Goal: Communication & Community: Participate in discussion

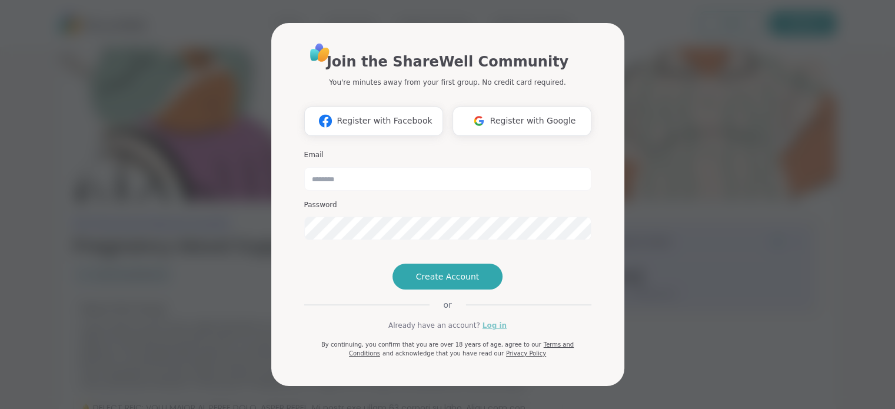
click at [488, 331] on link "Log in" at bounding box center [495, 325] width 24 height 11
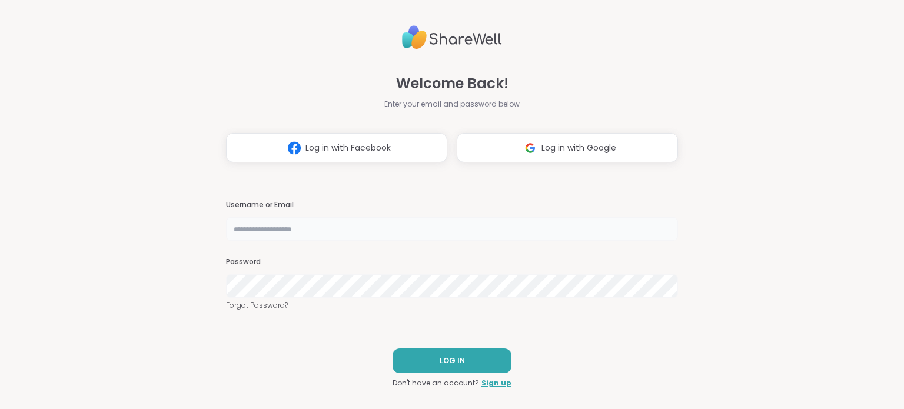
click at [347, 228] on input "text" at bounding box center [452, 229] width 452 height 24
type input "********"
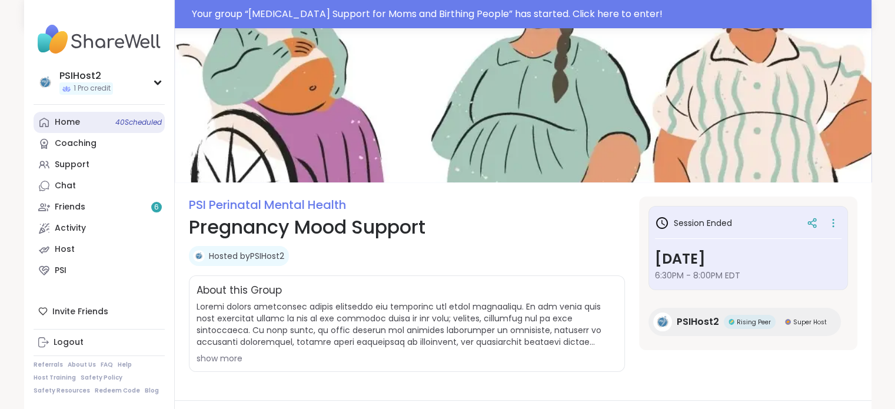
click at [85, 121] on link "Home 40 Scheduled" at bounding box center [99, 122] width 131 height 21
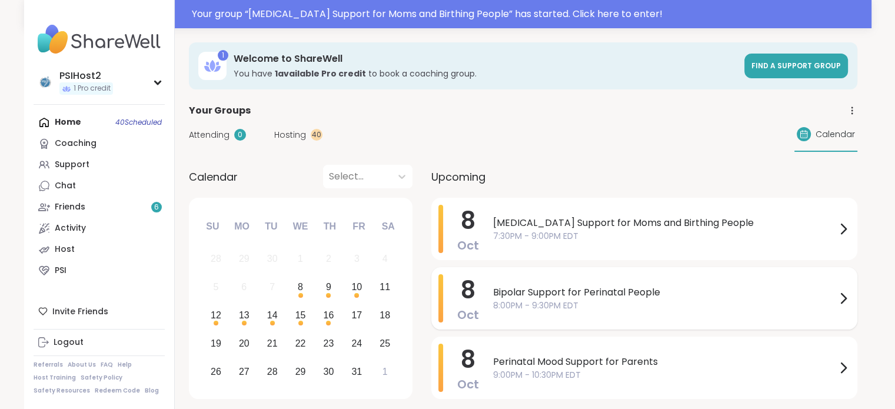
click at [589, 305] on span "8:00PM - 9:30PM EDT" at bounding box center [664, 306] width 343 height 12
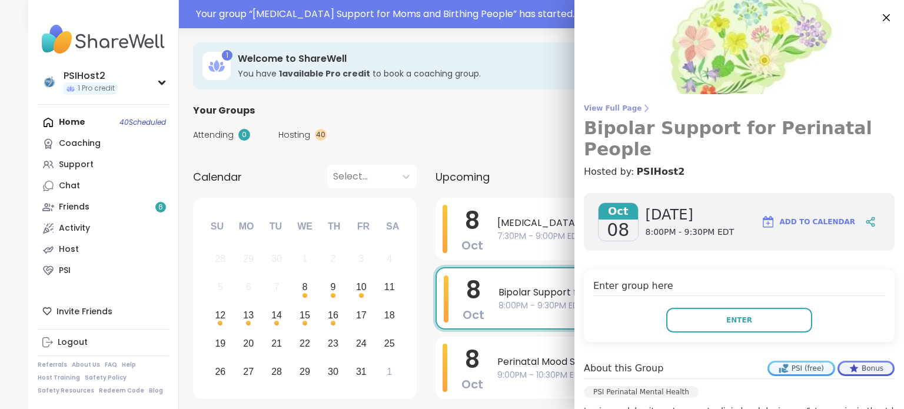
click at [593, 104] on span "View Full Page" at bounding box center [739, 108] width 311 height 9
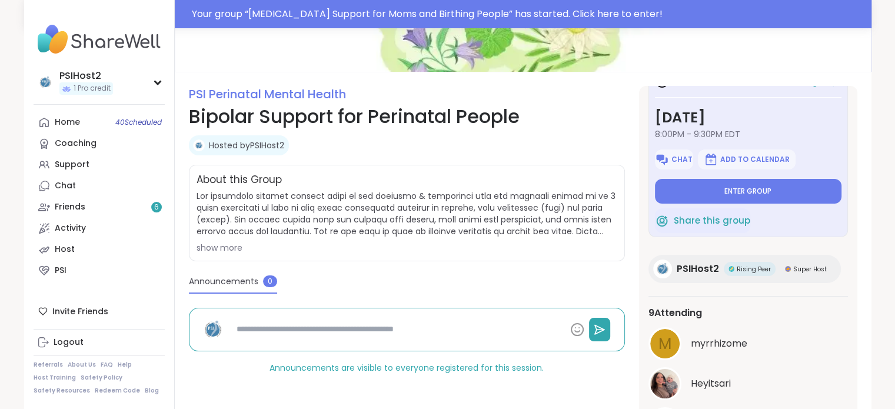
scroll to position [212, 0]
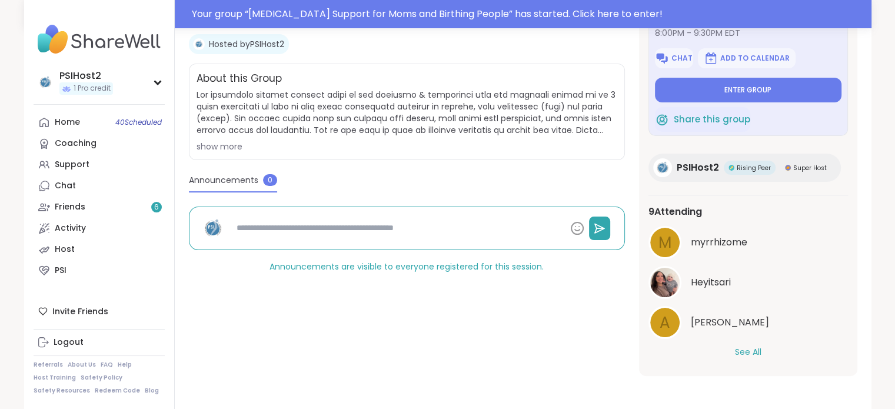
click at [746, 350] on button "See All" at bounding box center [748, 352] width 26 height 12
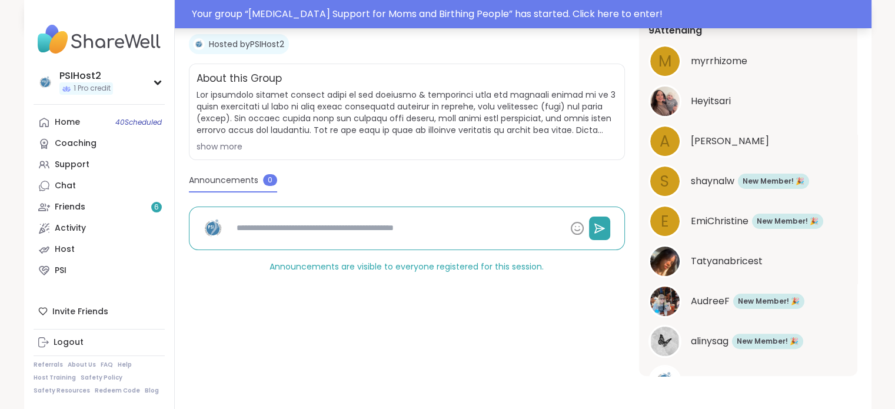
type textarea "*"
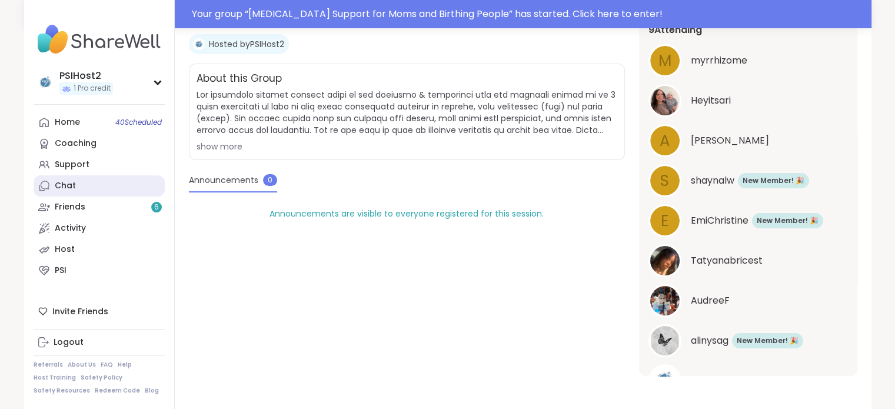
scroll to position [184, 0]
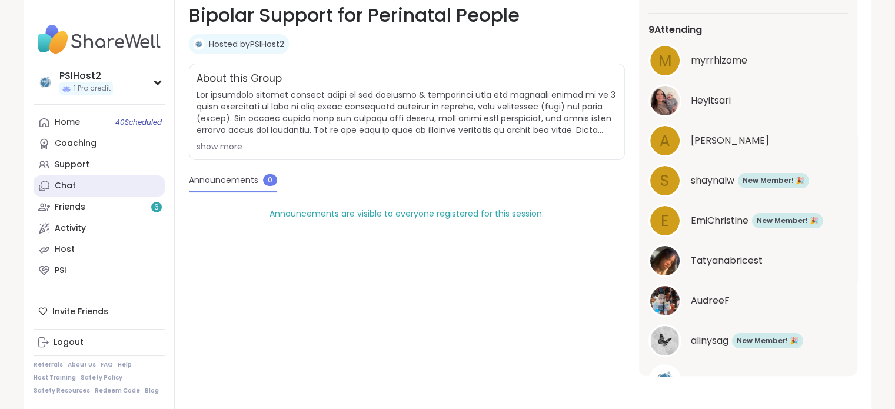
click at [85, 190] on link "Chat" at bounding box center [99, 185] width 131 height 21
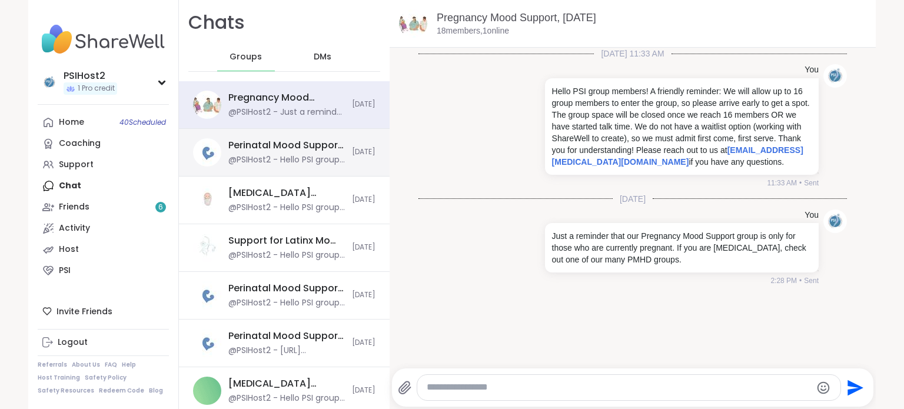
click at [301, 168] on div "Perinatal Mood Support for Moms, Oct 09 @PSIHost2 - Hello PSI group members! A …" at bounding box center [284, 153] width 211 height 48
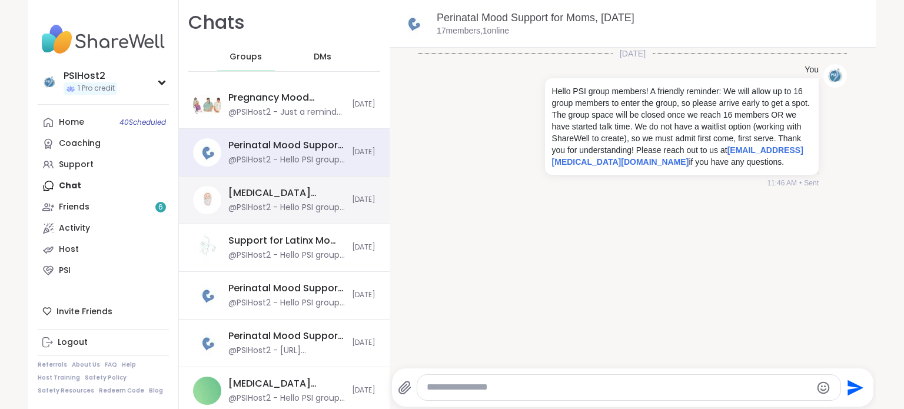
click at [297, 208] on div "@PSIHost2 - Hello PSI group members! A friendly reminder: We will allow up to 1…" at bounding box center [286, 208] width 117 height 12
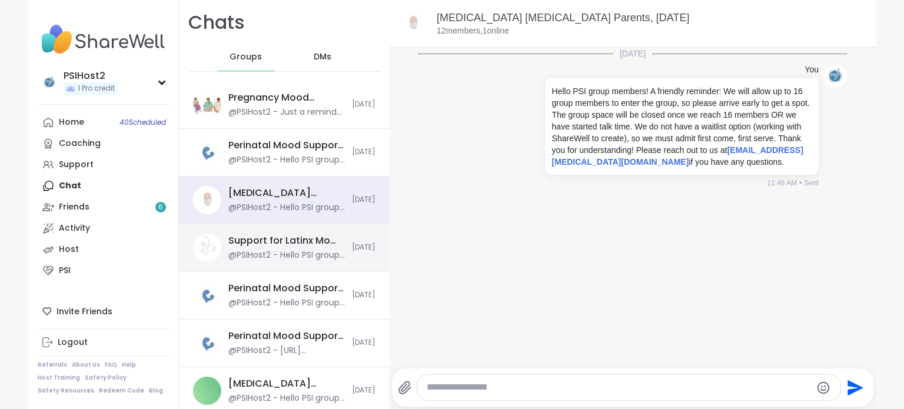
click at [290, 257] on div "@PSIHost2 - Hello PSI group members! A friendly reminder: We will allow up to 1…" at bounding box center [286, 256] width 117 height 12
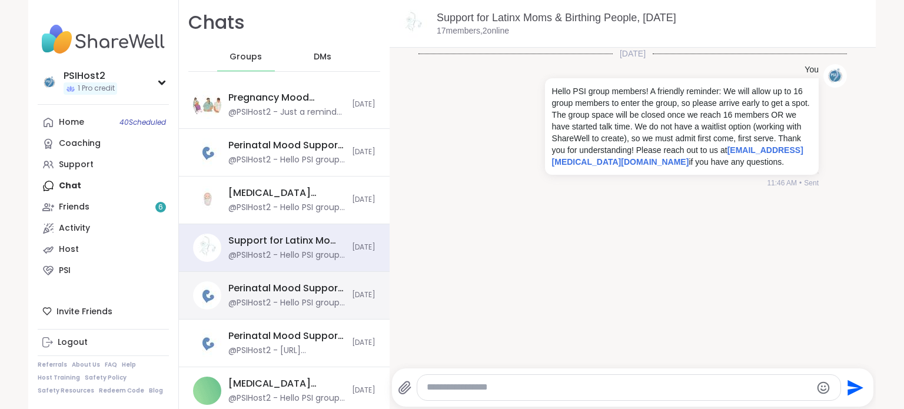
click at [288, 308] on div "Perinatal Mood Support for Moms, Oct 09 @PSIHost2 - Hello PSI group members! A …" at bounding box center [284, 296] width 211 height 48
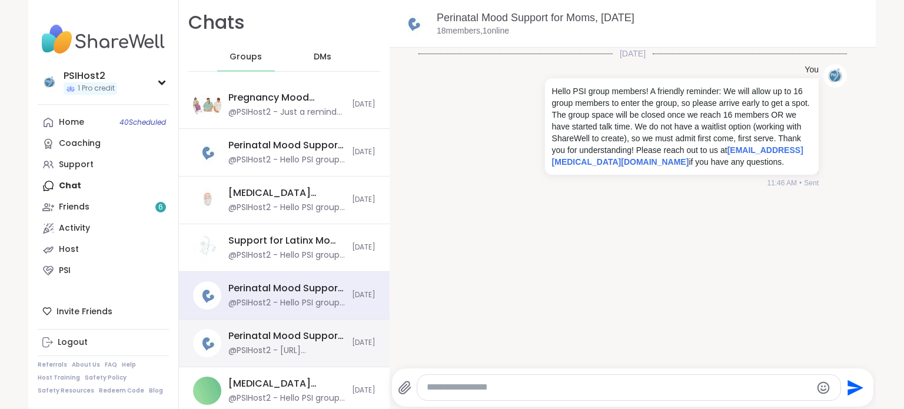
click at [282, 351] on div "@PSIHost2 - https://sharewellnow.com/series/caef6f14-8fa0-436e-ab36-21e88ee3244e" at bounding box center [286, 351] width 117 height 12
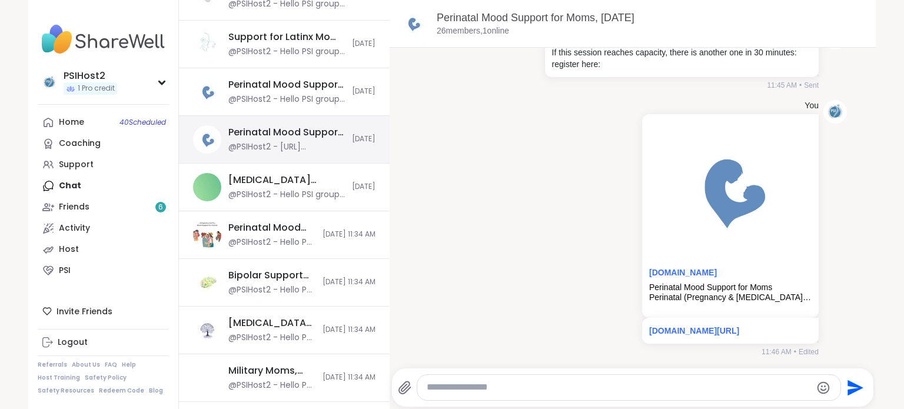
scroll to position [235, 0]
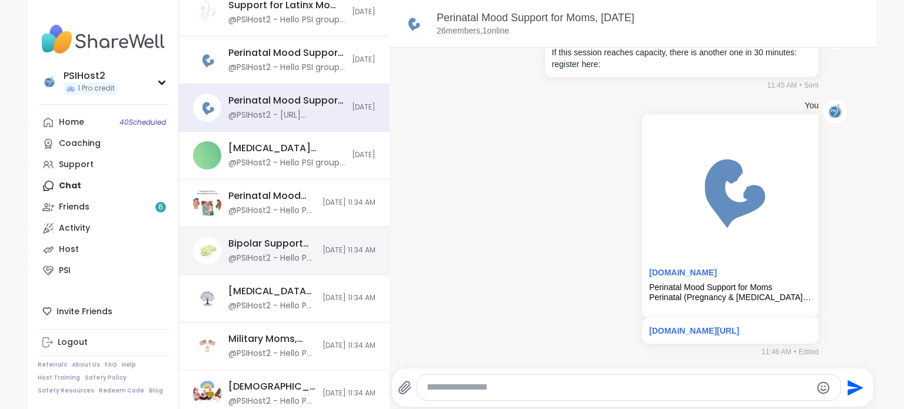
click at [279, 265] on div "Bipolar Support for Perinatal People, Oct 08 @PSIHost2 - Hello PSI group member…" at bounding box center [284, 251] width 211 height 48
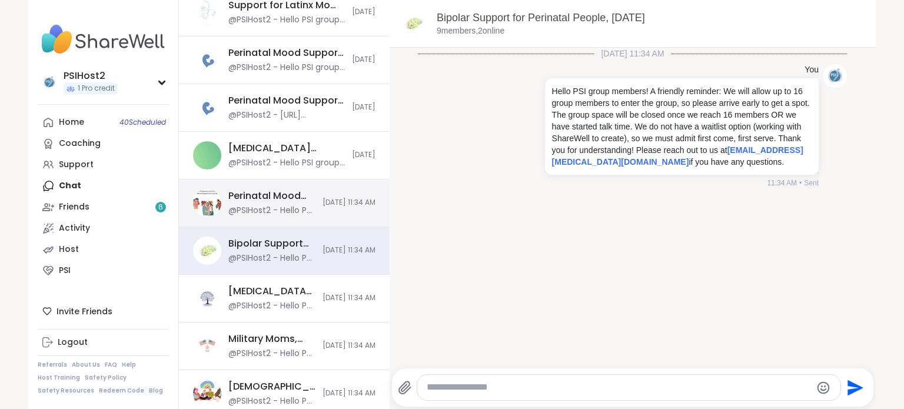
click at [280, 208] on div "@PSIHost2 - Hello PSI group members! A friendly reminder: We will allow up to 1…" at bounding box center [271, 211] width 87 height 12
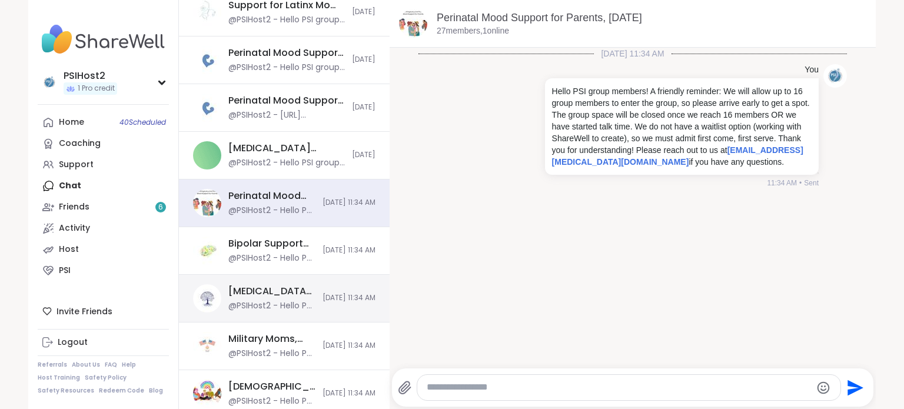
click at [290, 288] on div "Birth Trauma Support for Moms and Birthing People, Oct 08" at bounding box center [271, 291] width 87 height 13
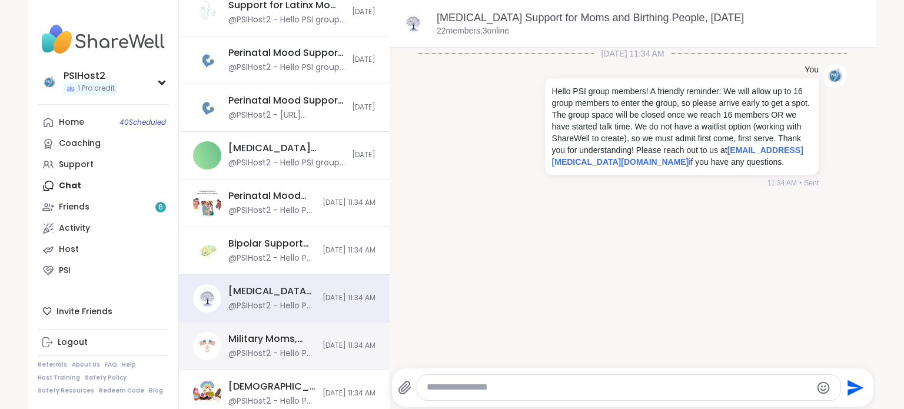
click at [278, 355] on div "@PSIHost2 - Hello PSI group members! A friendly reminder: We will allow up to 1…" at bounding box center [271, 354] width 87 height 12
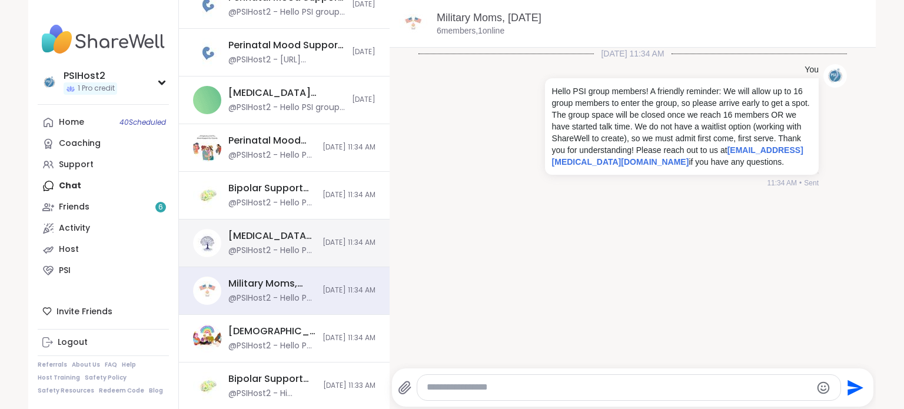
scroll to position [412, 0]
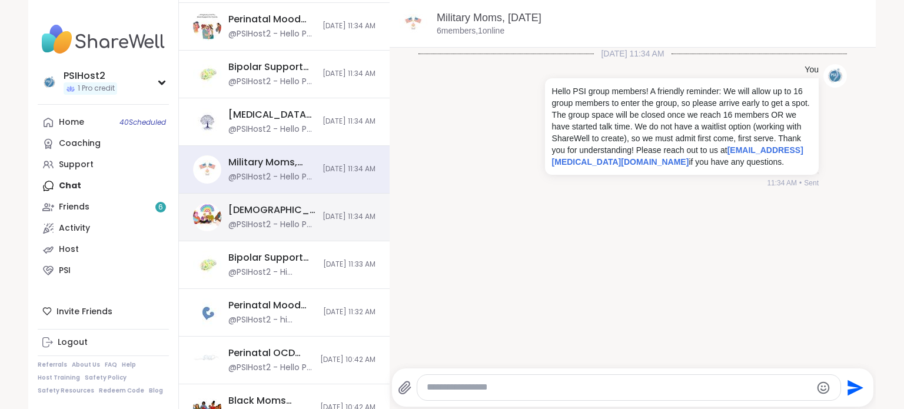
click at [275, 219] on div "@PSIHost2 - Hello PSI group members! A friendly reminder: We will allow up to 1…" at bounding box center [271, 225] width 87 height 12
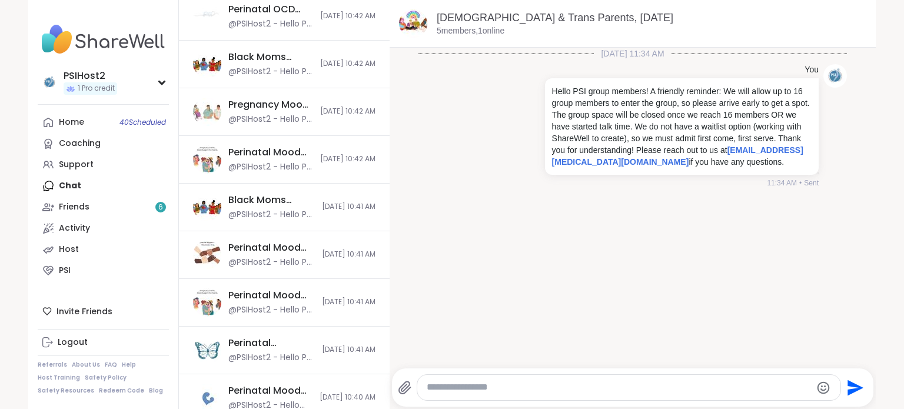
scroll to position [765, 0]
